Goal: Communication & Community: Answer question/provide support

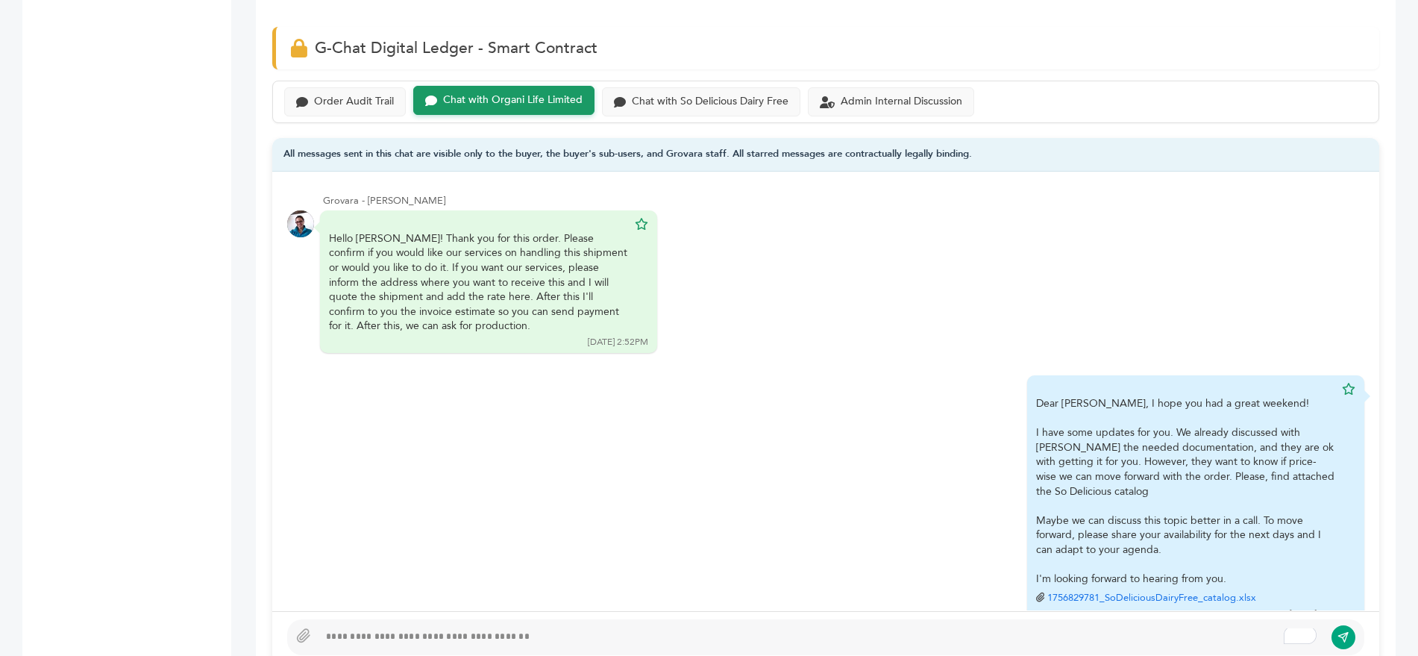
scroll to position [37, 0]
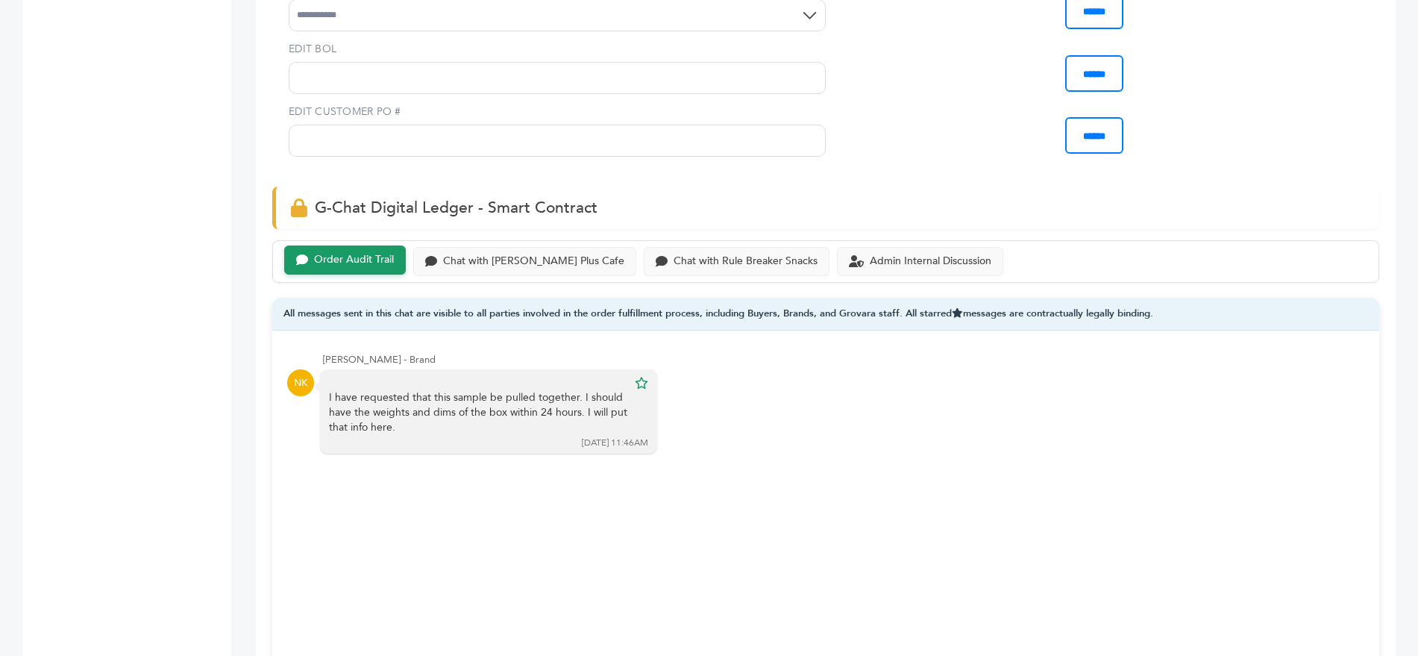
scroll to position [884, 0]
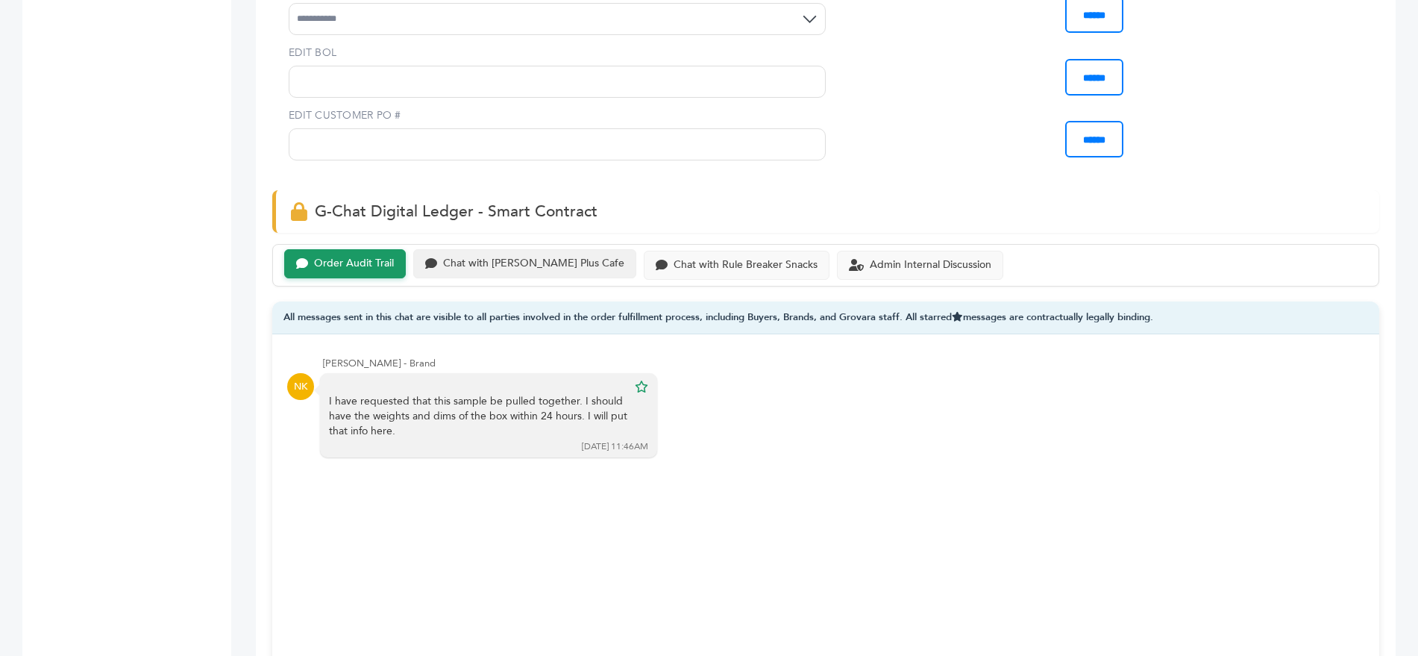
click at [530, 257] on div "Chat with [PERSON_NAME] Plus Cafe" at bounding box center [533, 263] width 181 height 13
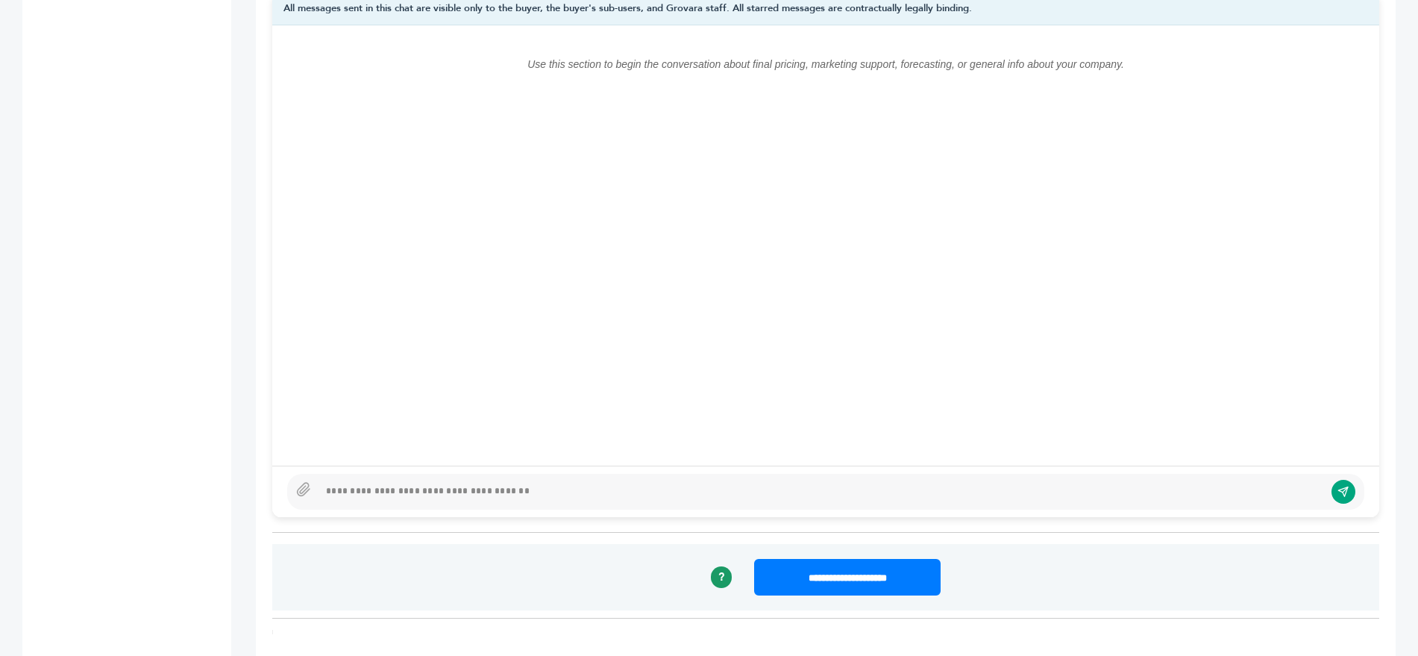
scroll to position [1194, 0]
click at [487, 482] on div at bounding box center [822, 491] width 1006 height 18
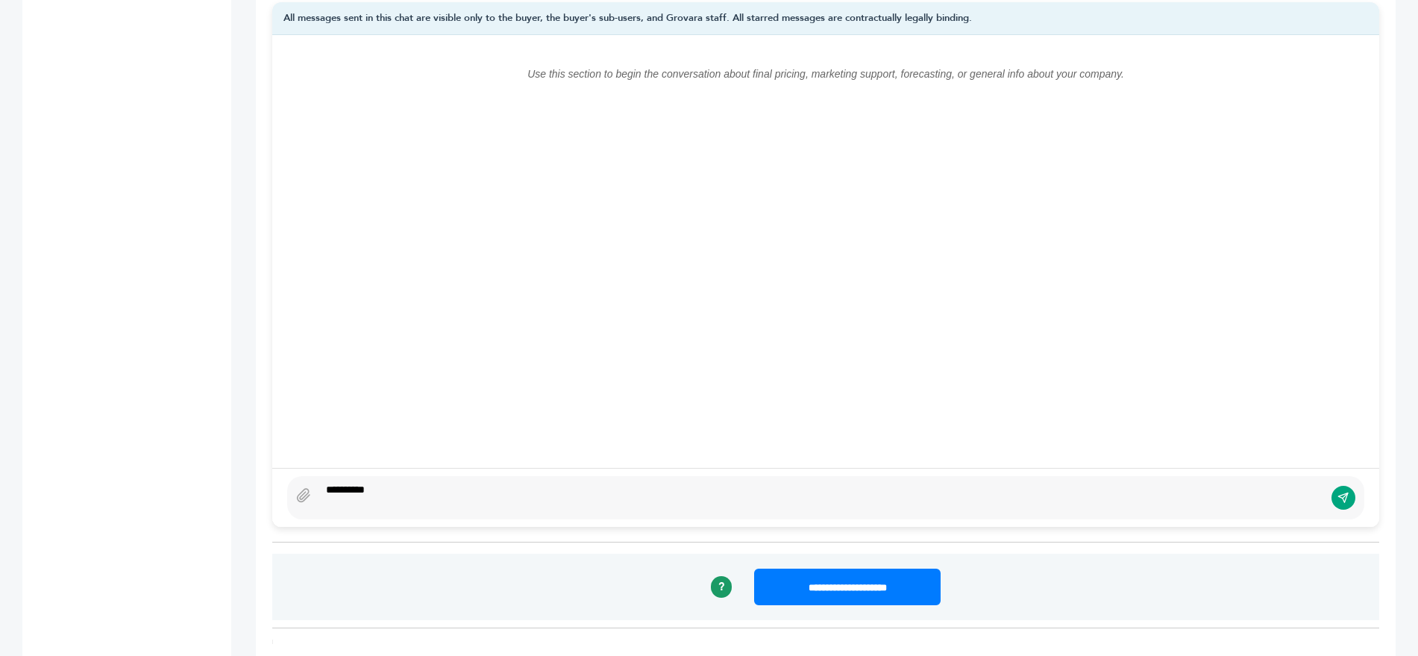
scroll to position [1168, 0]
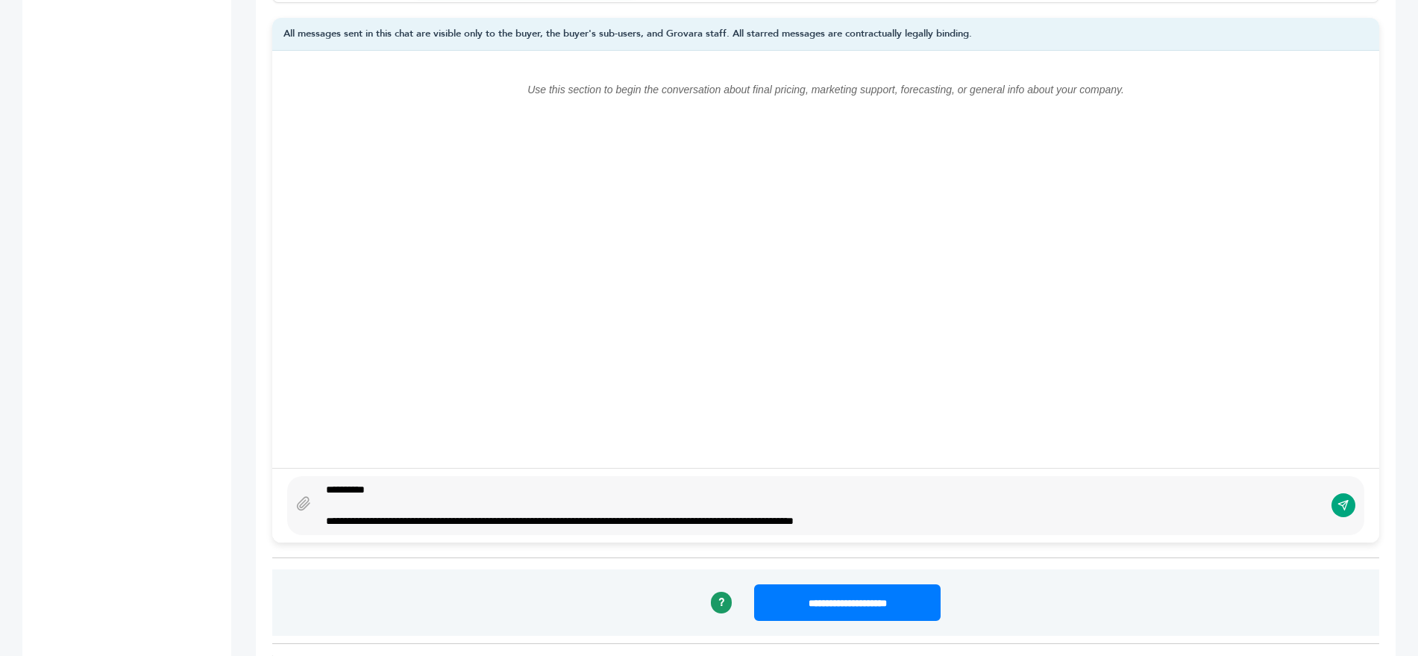
click at [721, 513] on div "**********" at bounding box center [821, 521] width 991 height 16
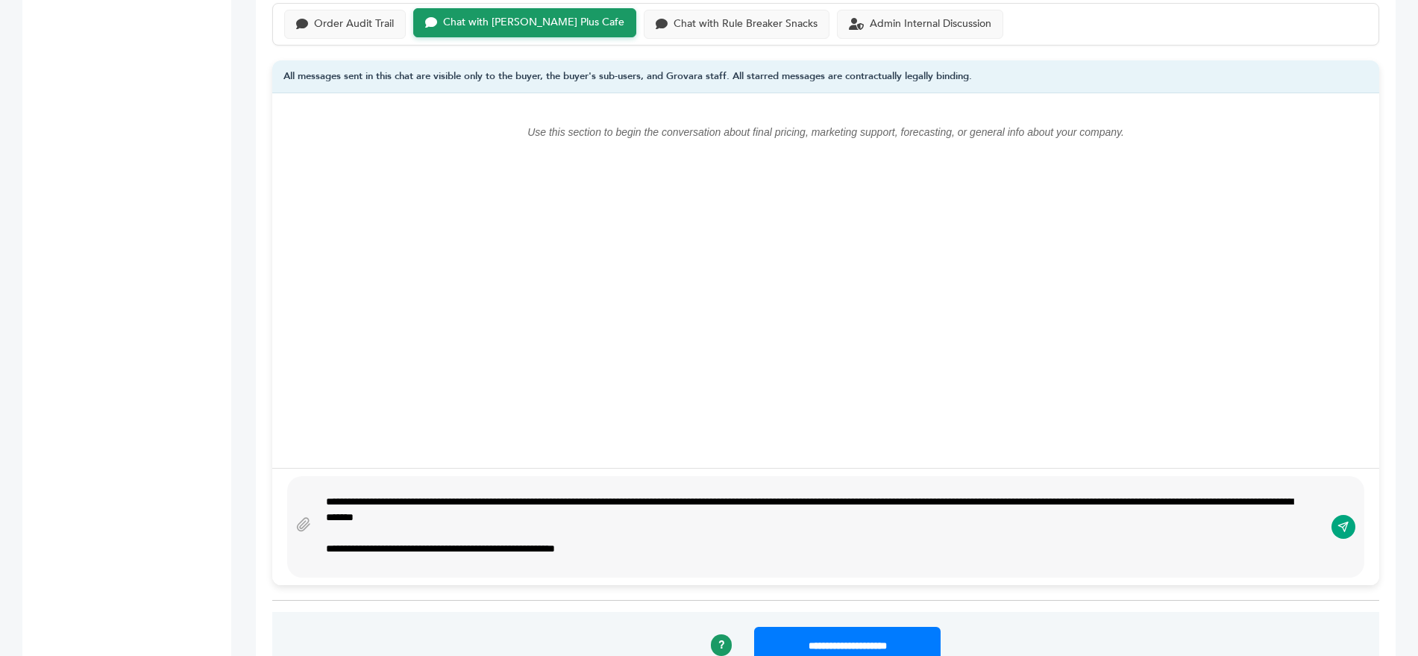
scroll to position [35, 0]
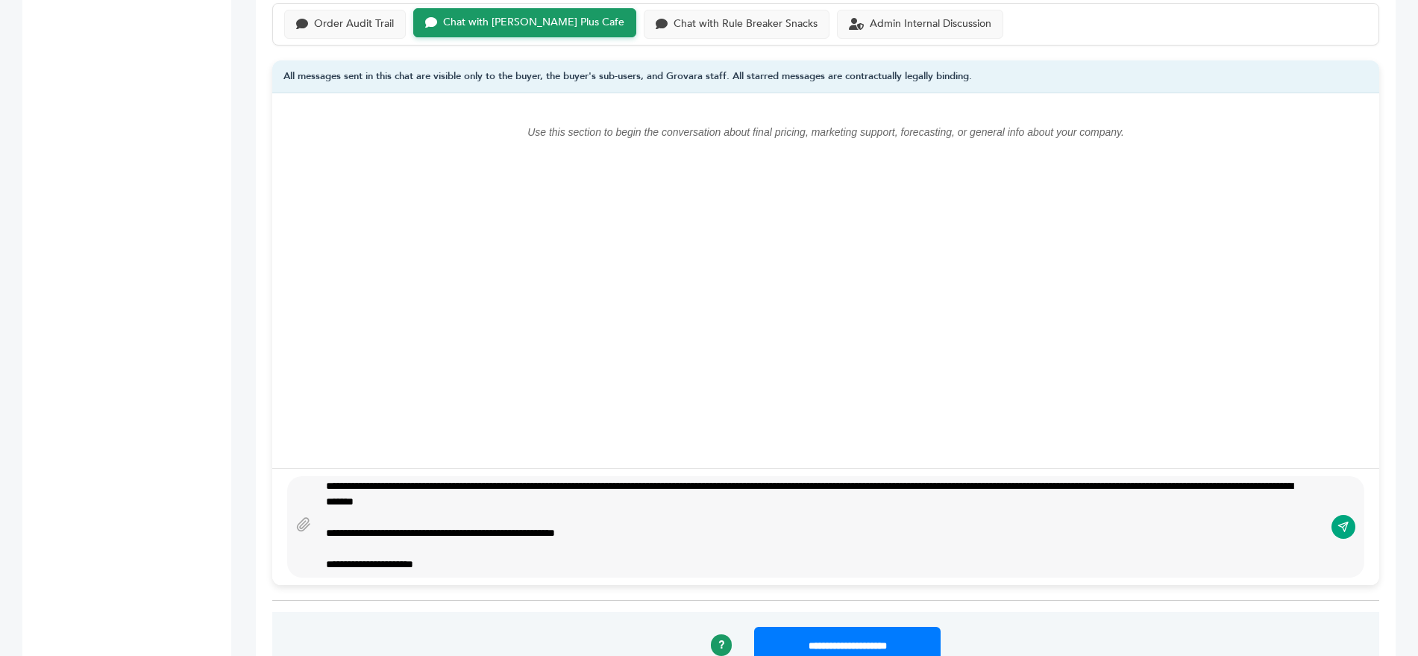
type textarea "**********"
click at [1336, 514] on button "submit" at bounding box center [1343, 526] width 25 height 25
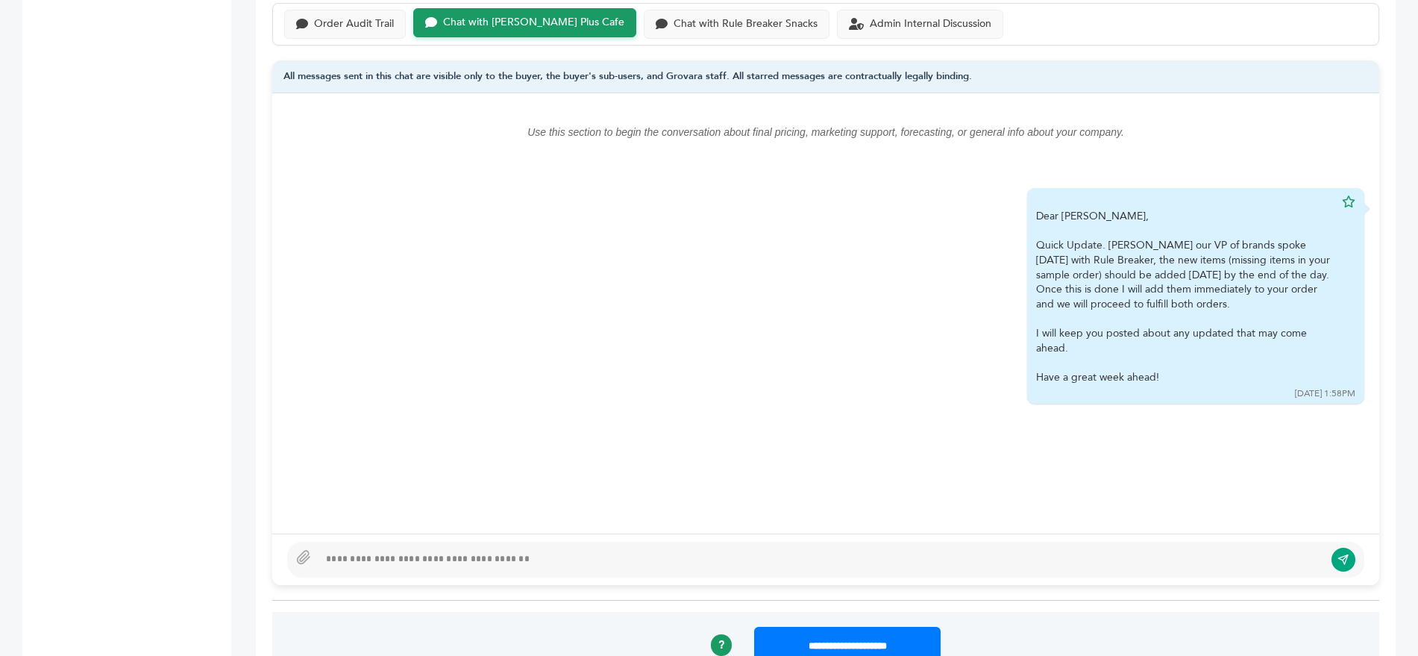
scroll to position [0, 0]
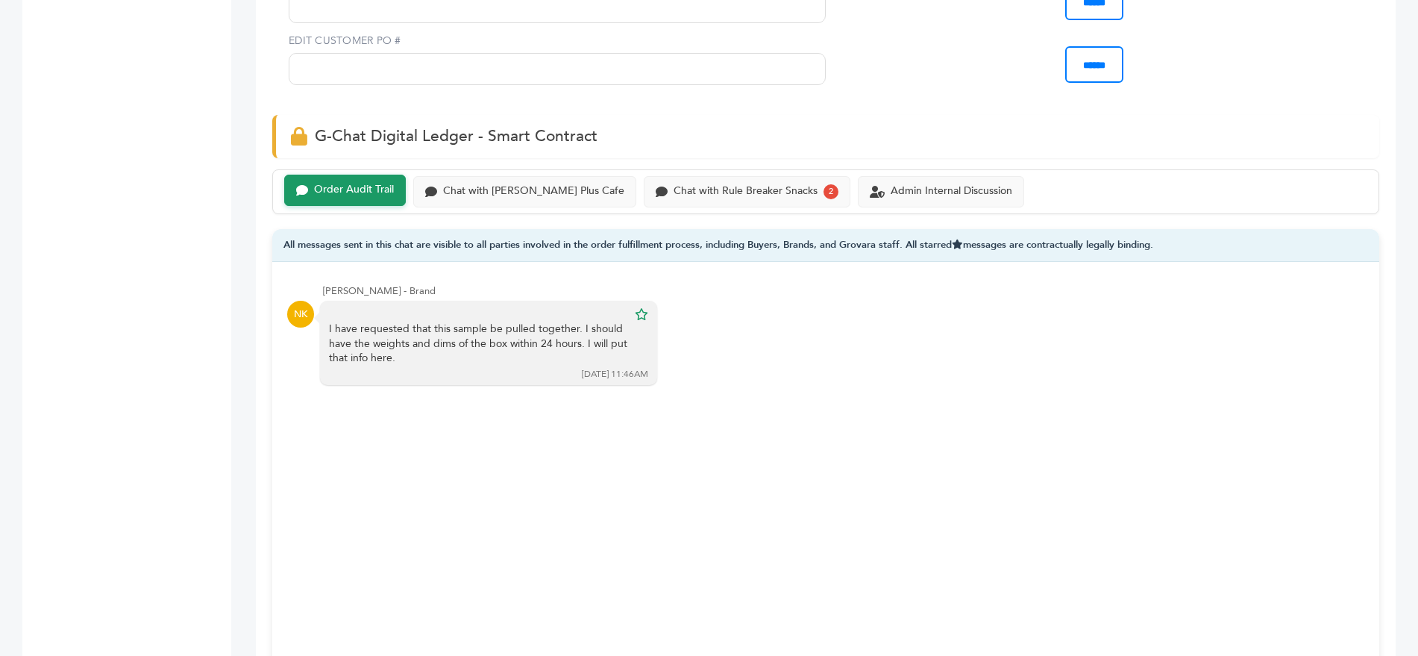
scroll to position [925, 0]
click at [656, 178] on div "Chat with Rule Breaker Snacks 2" at bounding box center [747, 189] width 207 height 31
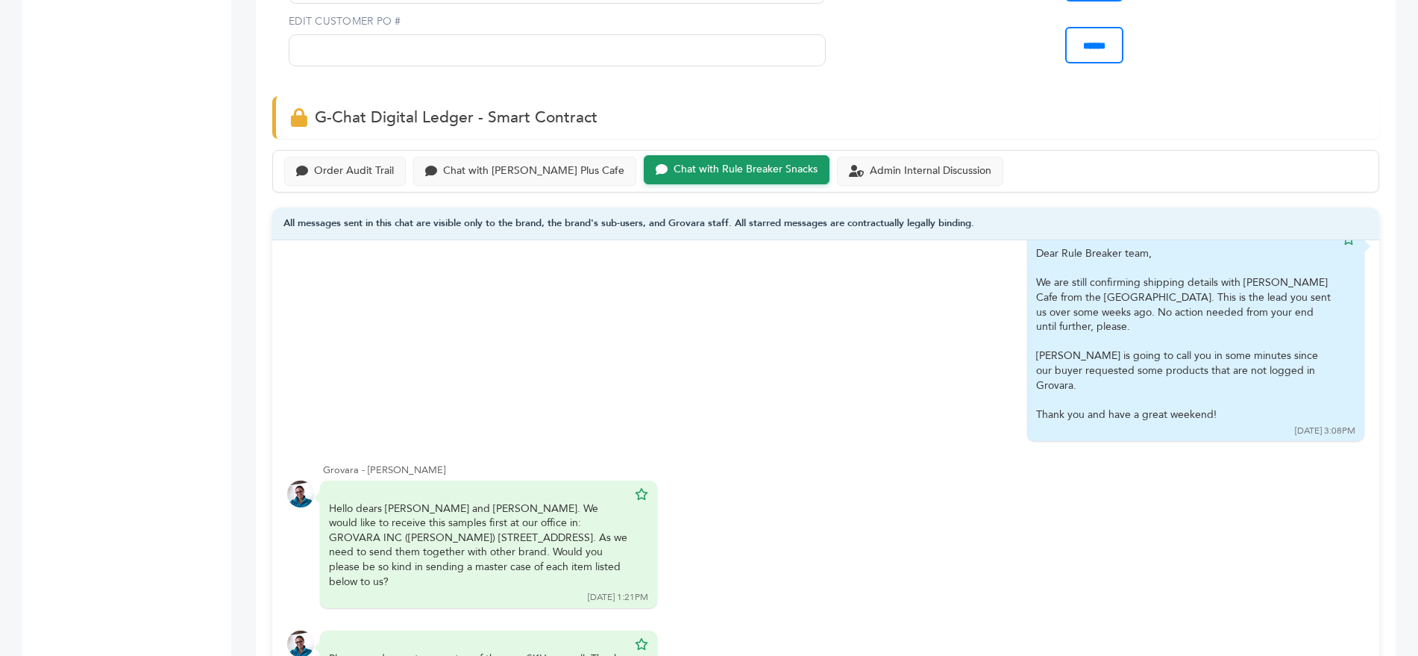
scroll to position [977, 0]
